Goal: Task Accomplishment & Management: Manage account settings

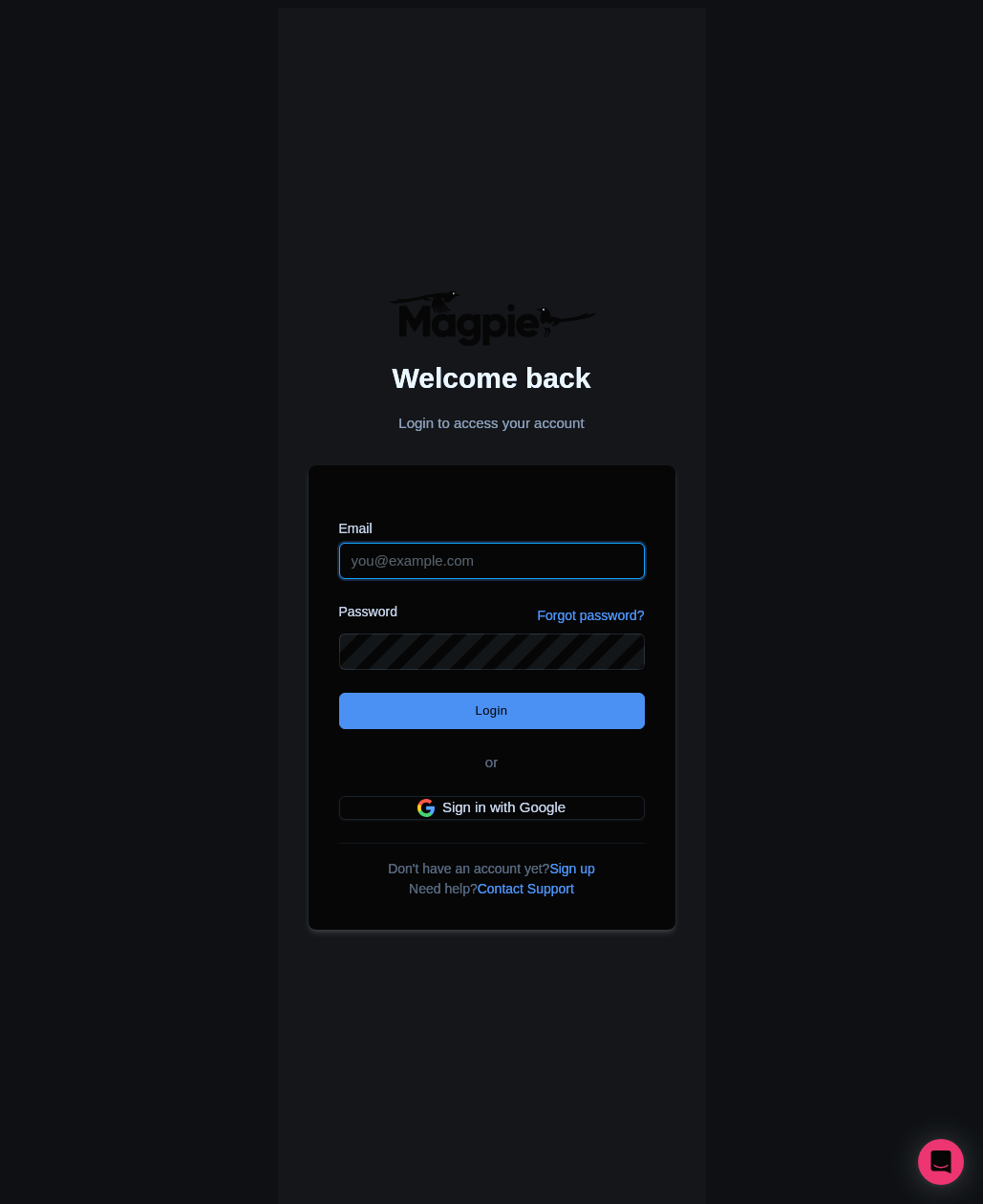
type input "[EMAIL_ADDRESS][DOMAIN_NAME]"
click at [135, 760] on div "Welcome back Login to access your account Email citygame@sophi-outsourcing.com …" at bounding box center [492, 609] width 948 height 1219
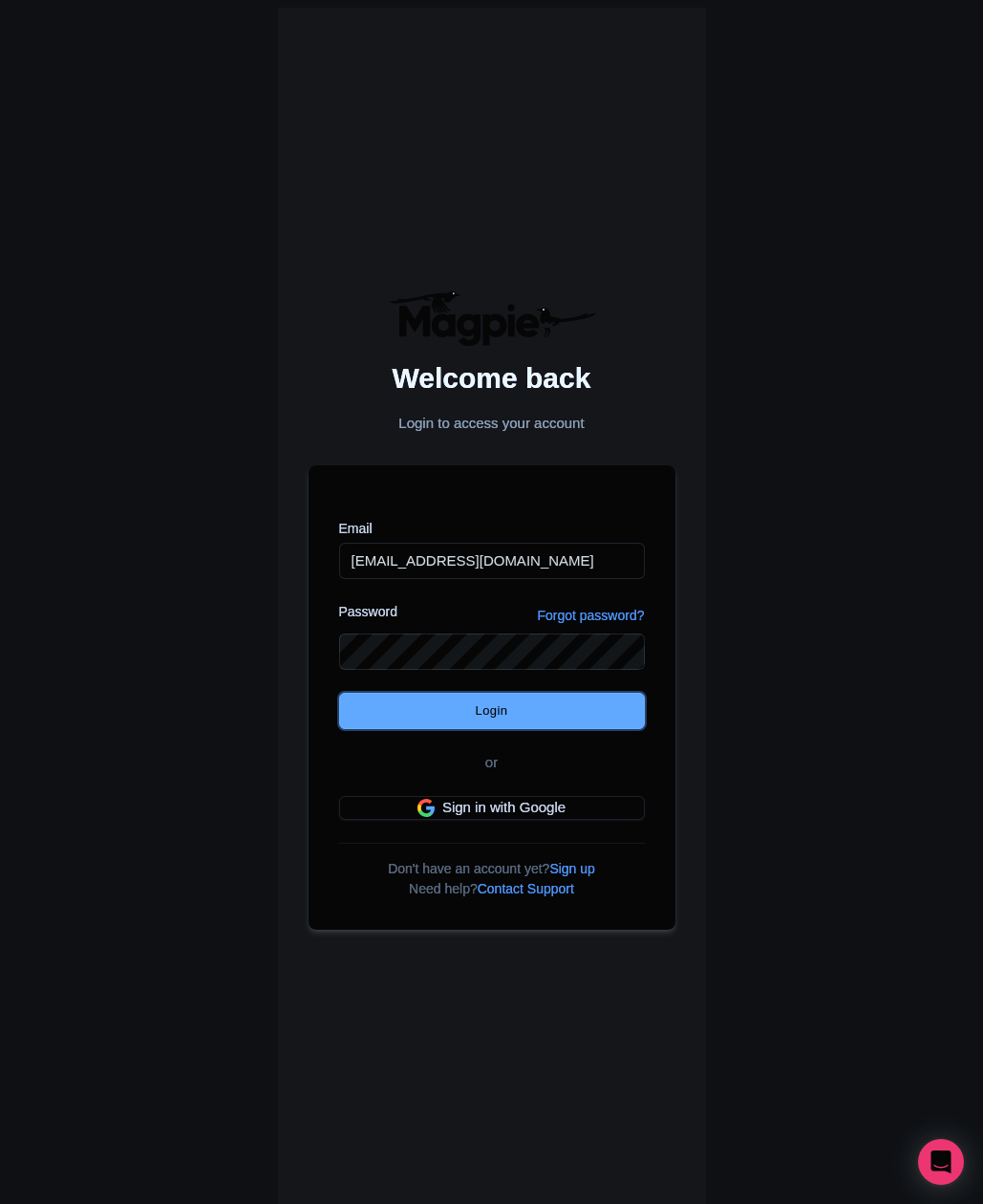
click at [484, 711] on input "Login" at bounding box center [492, 710] width 306 height 36
type input "Logging in..."
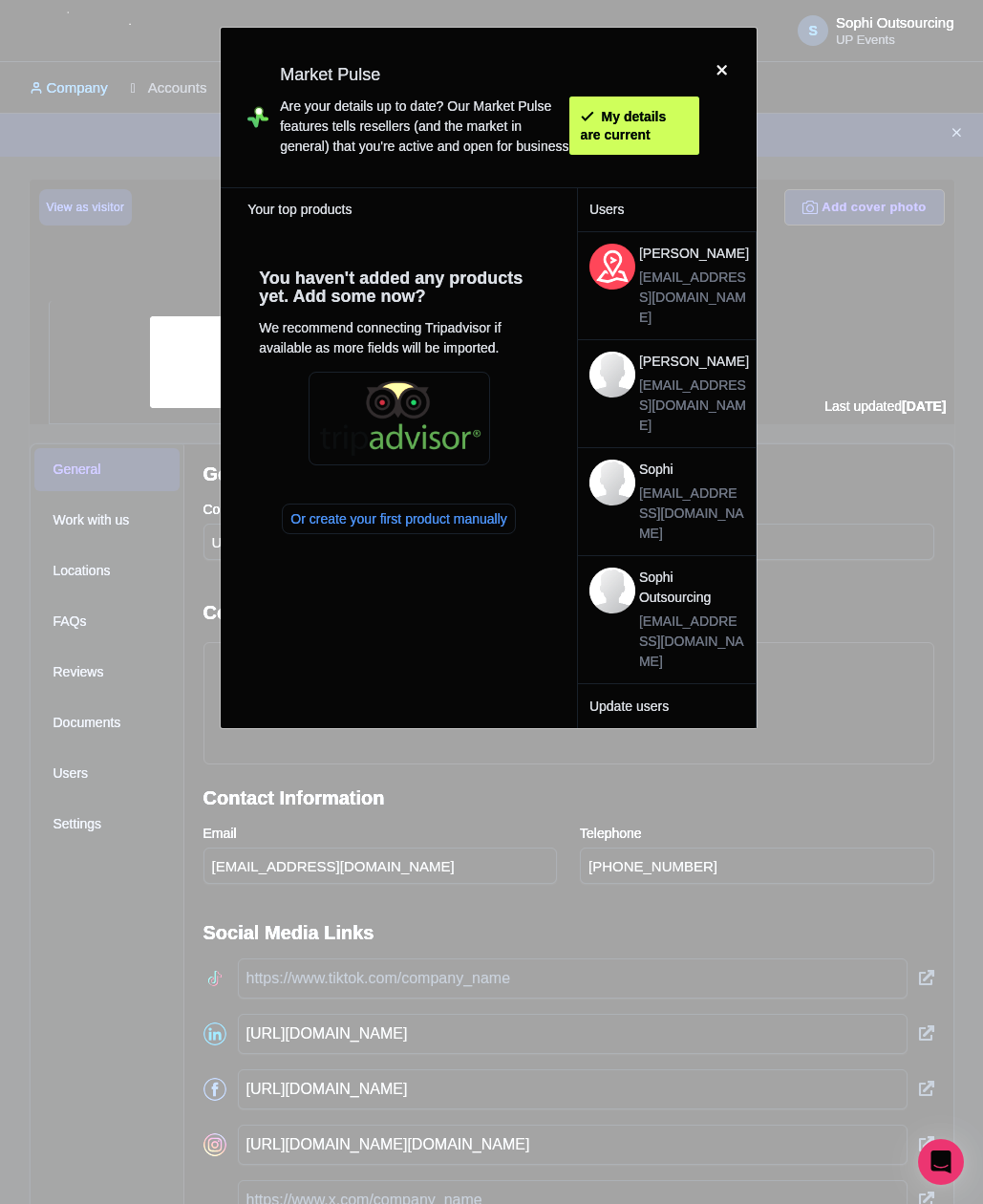
click at [722, 72] on div at bounding box center [722, 107] width 46 height 129
click at [729, 60] on div at bounding box center [722, 107] width 46 height 129
click at [717, 66] on div at bounding box center [722, 107] width 46 height 129
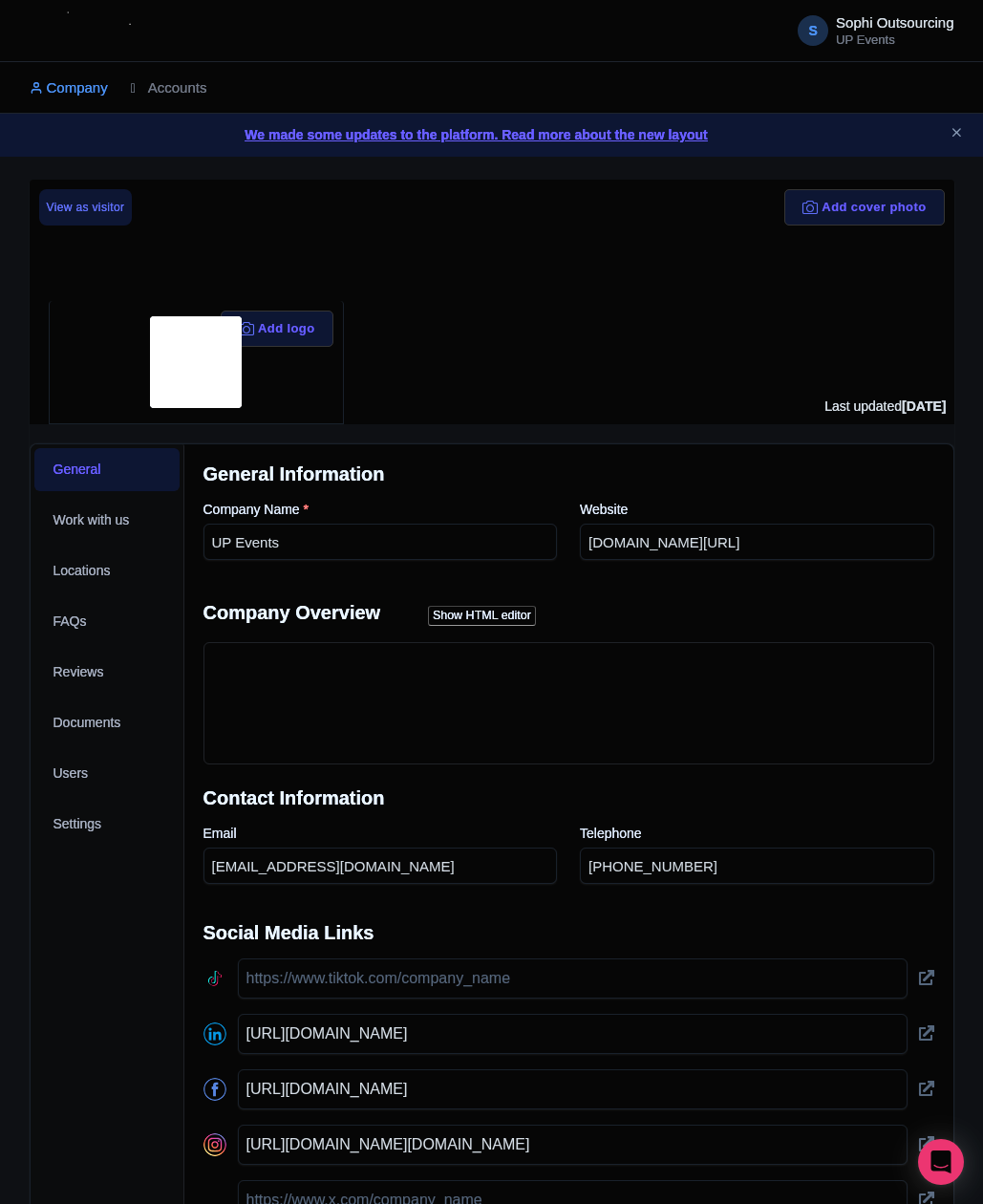
scroll to position [327, 0]
